Goal: Find specific page/section: Find specific page/section

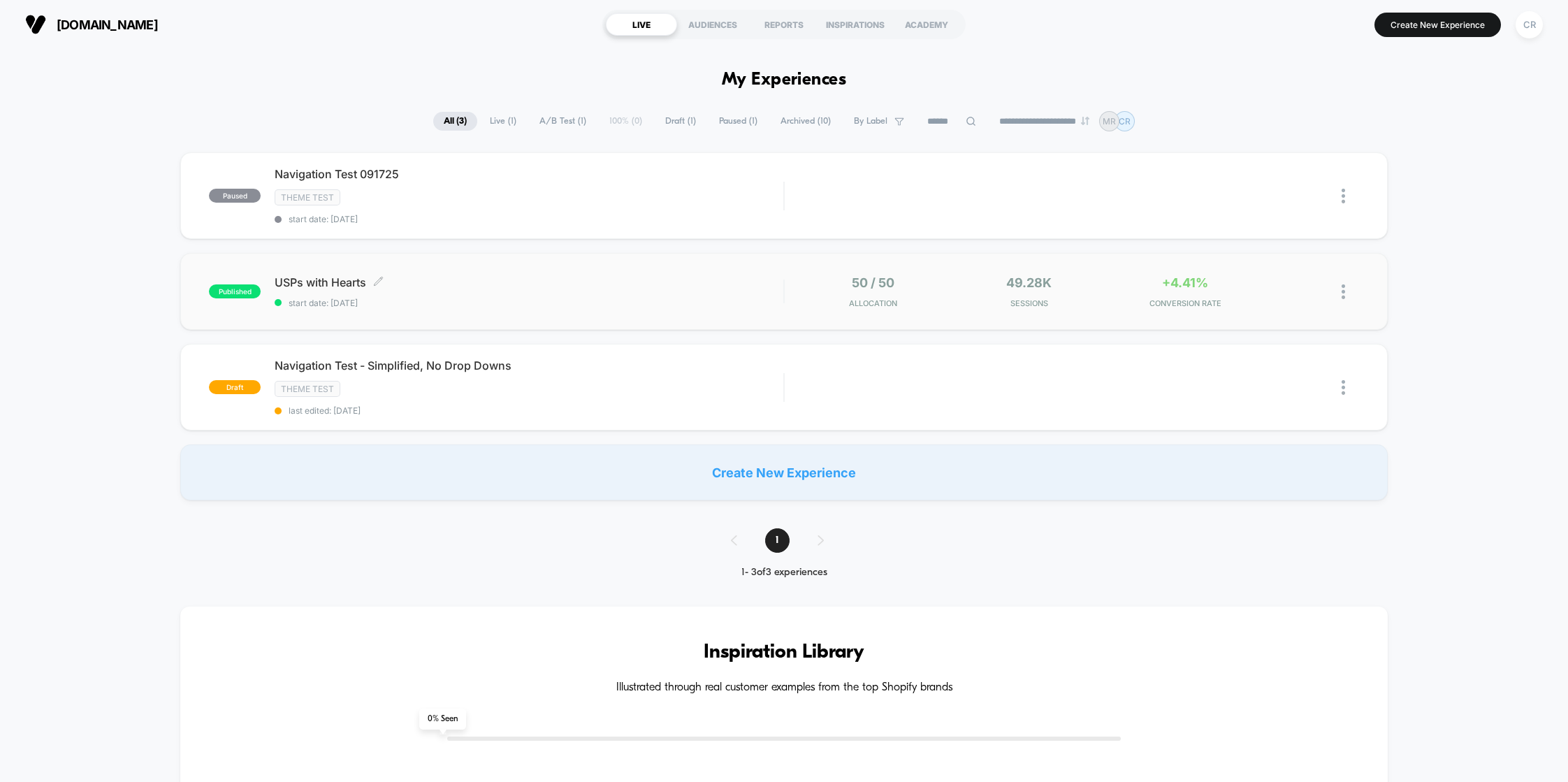
click at [706, 293] on div "USPs with Hearts Click to edit experience details Click to edit experience deta…" at bounding box center [528, 292] width 508 height 33
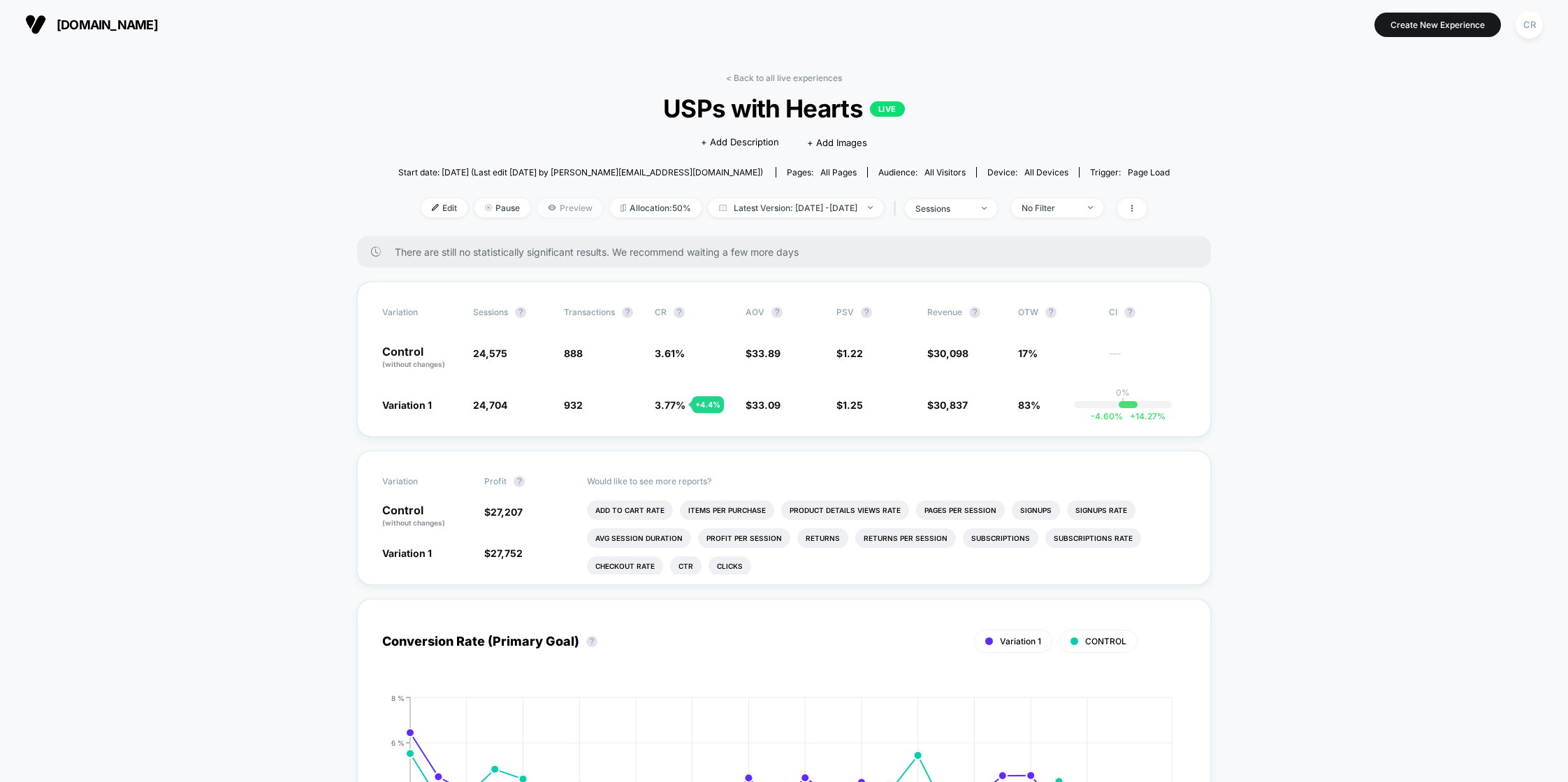
click at [562, 214] on span "Preview" at bounding box center [570, 208] width 66 height 19
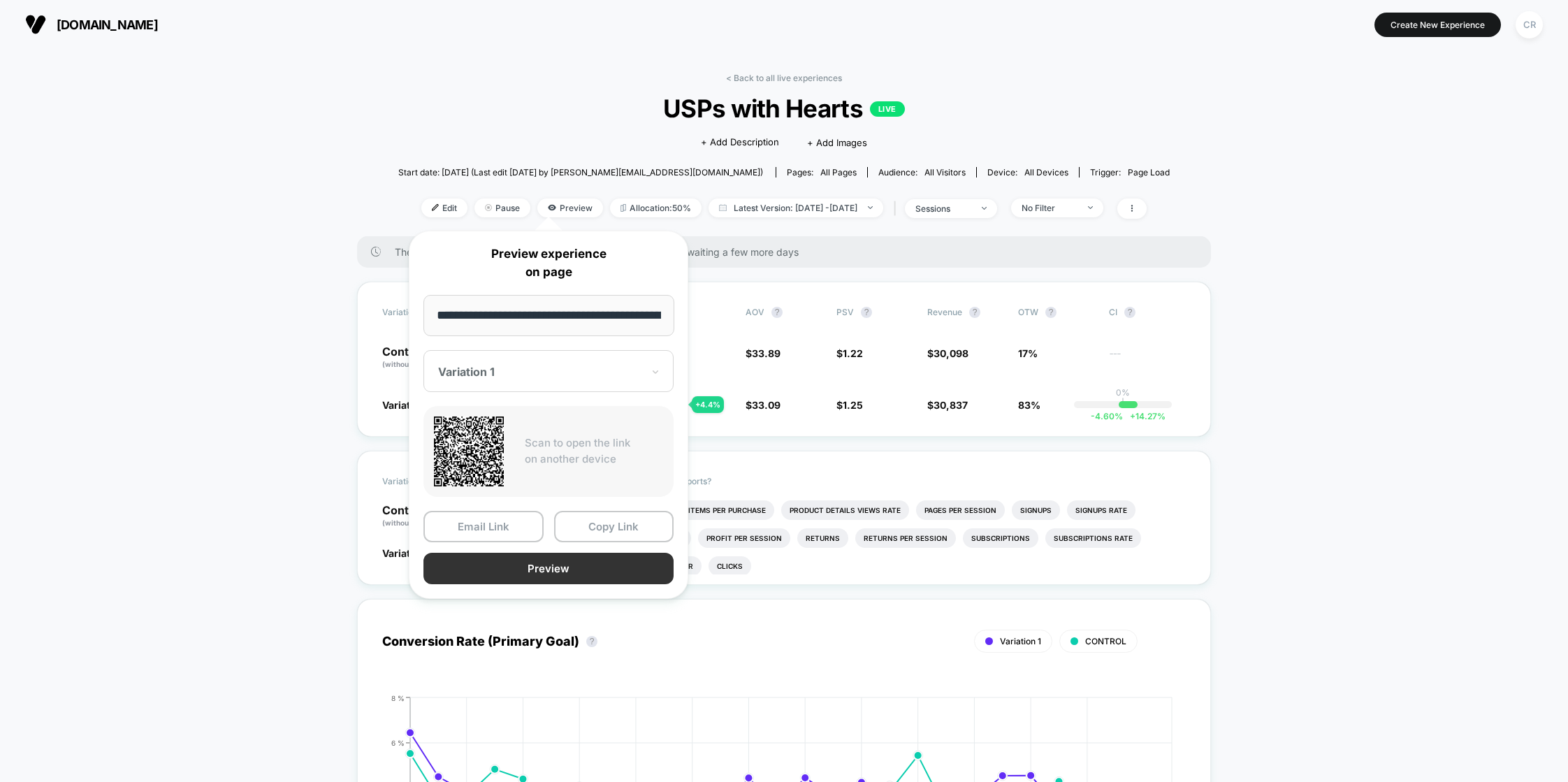
click at [545, 564] on button "Preview" at bounding box center [548, 568] width 250 height 31
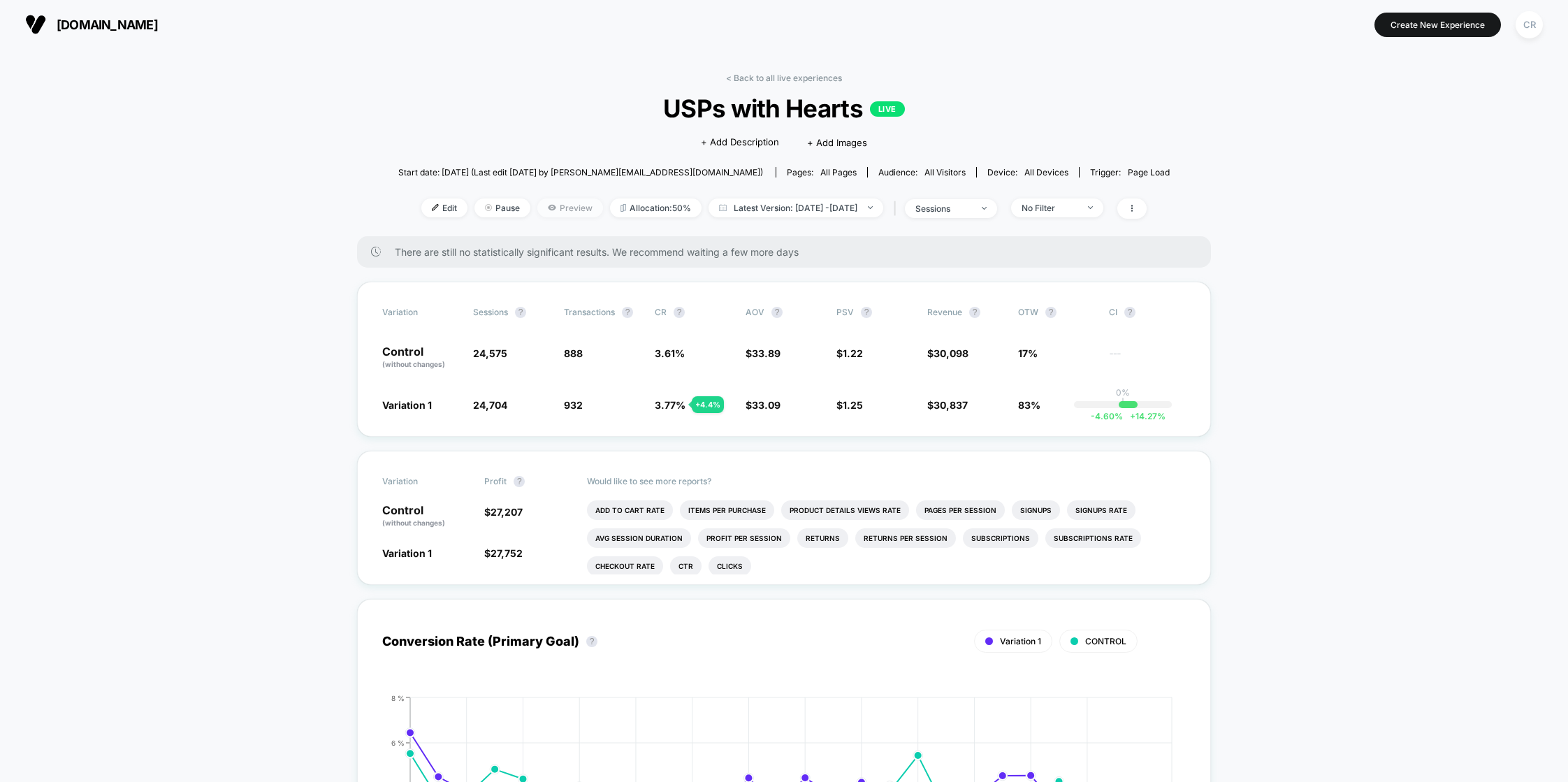
click at [550, 213] on span "Preview" at bounding box center [570, 208] width 66 height 19
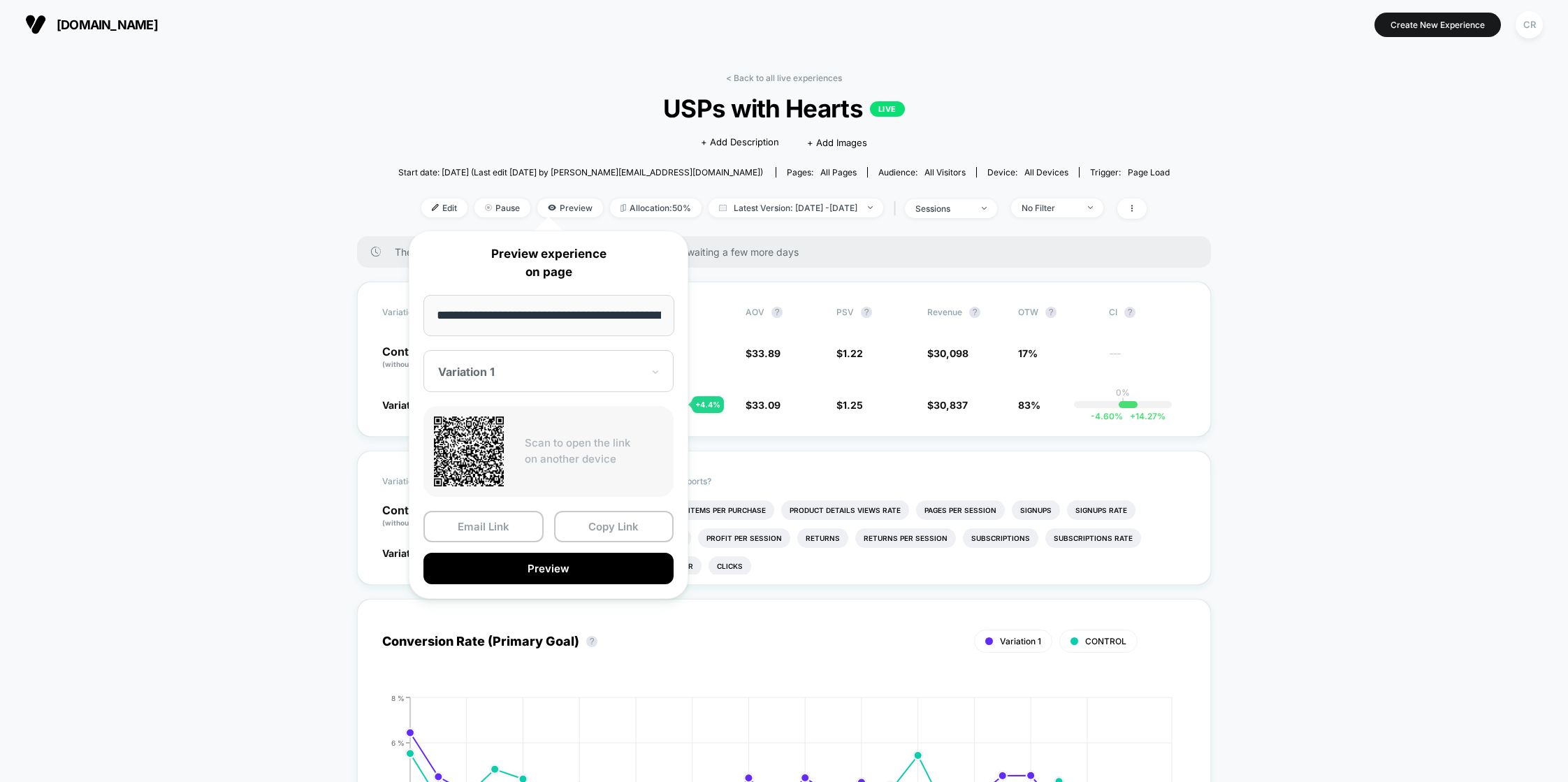
click at [507, 375] on div at bounding box center [540, 372] width 204 height 14
click at [470, 452] on div "CONTROL" at bounding box center [548, 445] width 237 height 25
click at [565, 562] on button "Preview" at bounding box center [548, 568] width 250 height 31
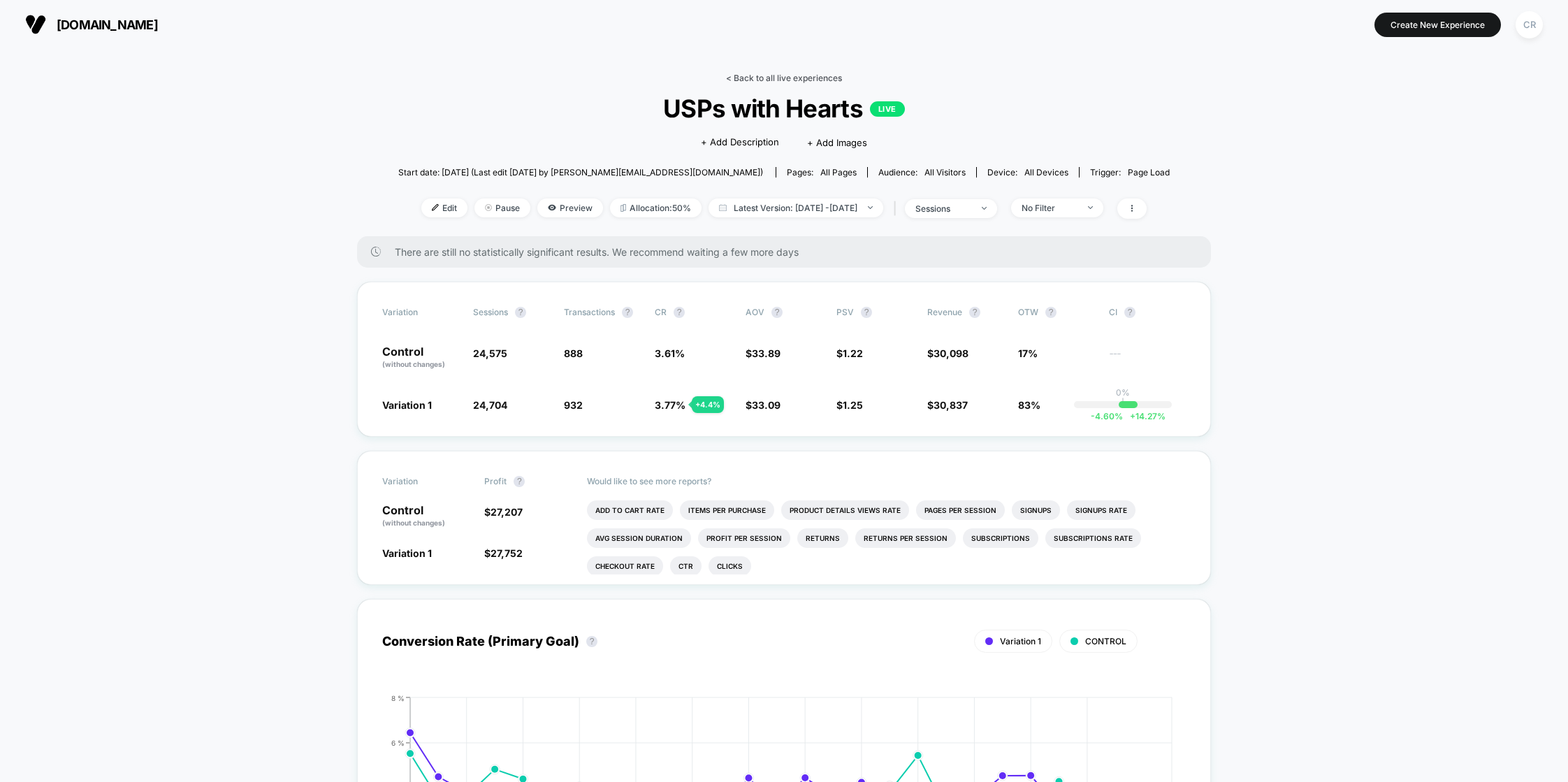
click at [783, 76] on link "< Back to all live experiences" at bounding box center [784, 77] width 116 height 10
